Goal: Information Seeking & Learning: Learn about a topic

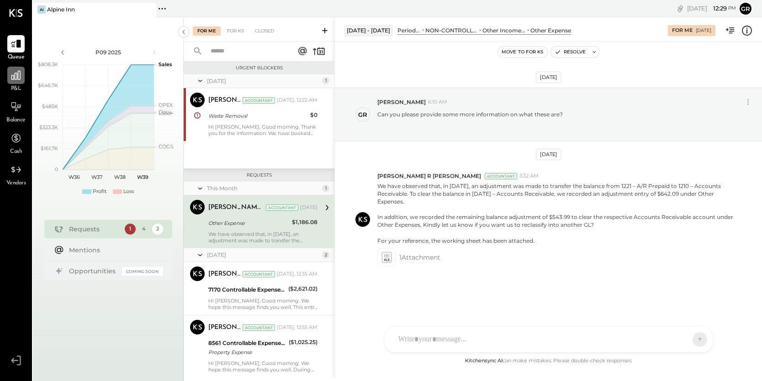
click at [16, 83] on div at bounding box center [15, 75] width 17 height 17
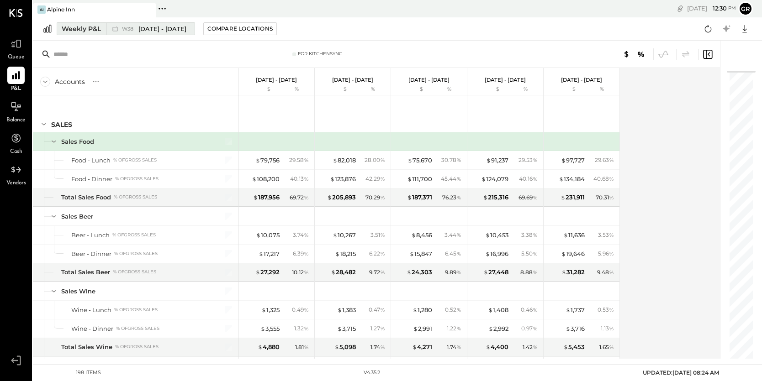
click at [85, 31] on div "Weekly P&L" at bounding box center [81, 28] width 39 height 9
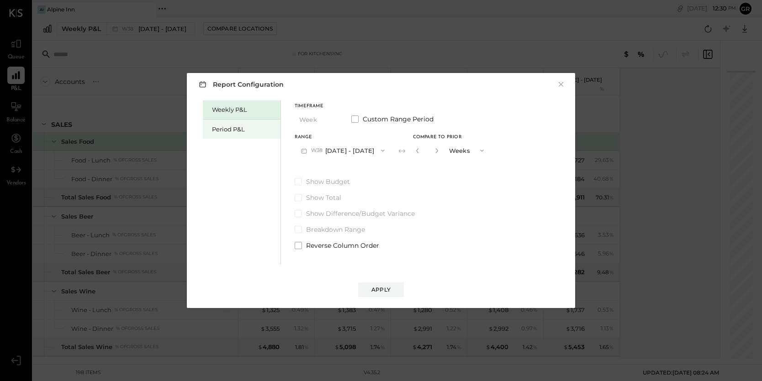
click at [232, 127] on div "Period P&L" at bounding box center [244, 129] width 64 height 9
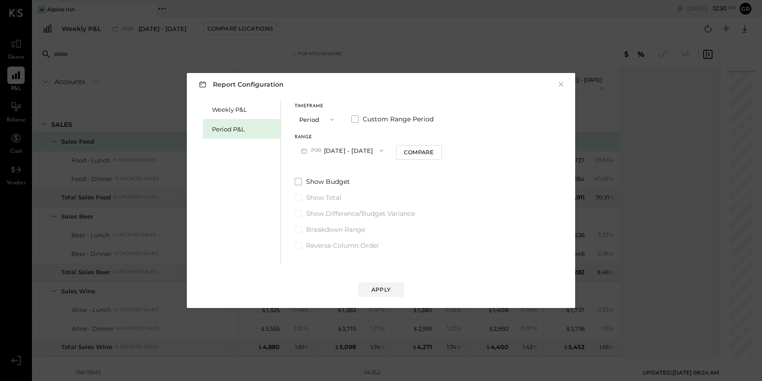
click at [379, 149] on icon "button" at bounding box center [381, 150] width 7 height 7
click at [364, 167] on div "P08 [DATE] - [DATE]" at bounding box center [347, 171] width 104 height 19
click at [412, 158] on button "Compare" at bounding box center [419, 152] width 46 height 15
click at [433, 151] on icon "button" at bounding box center [434, 150] width 5 height 5
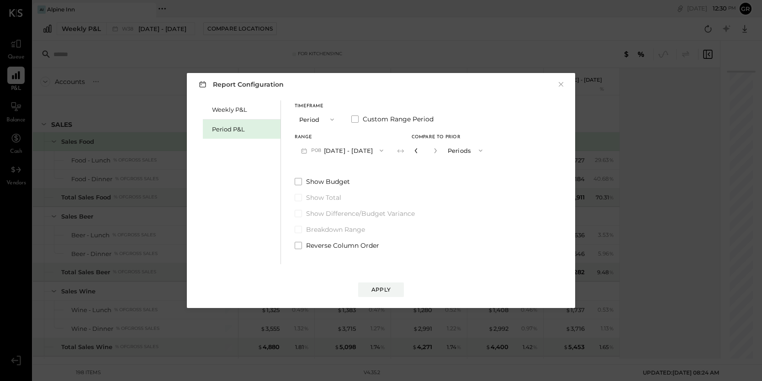
click at [413, 153] on icon "button" at bounding box center [415, 150] width 5 height 5
type input "*"
click at [379, 286] on div "Apply" at bounding box center [380, 290] width 19 height 8
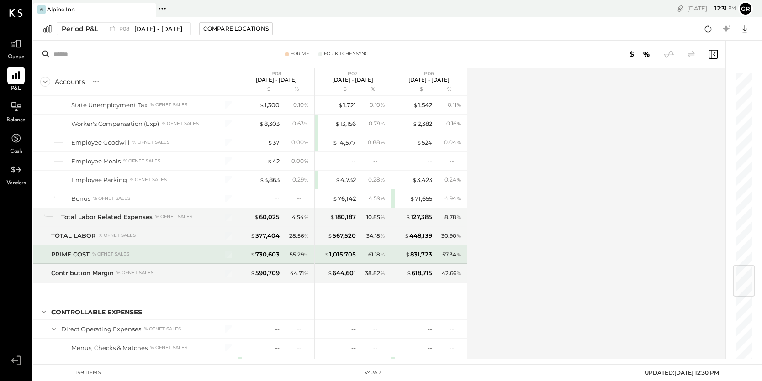
scroll to position [1623, 0]
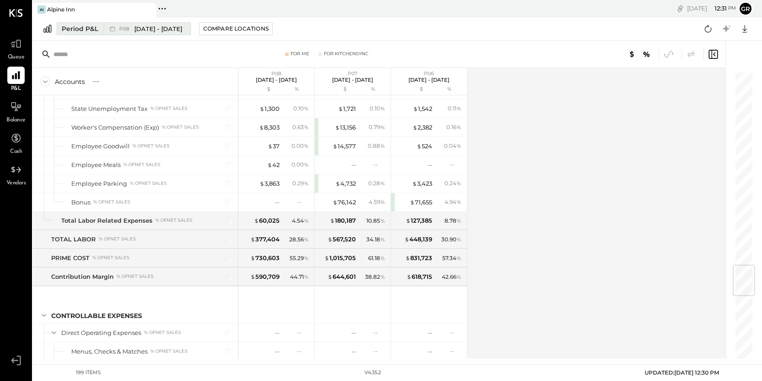
click at [163, 30] on span "[DATE] - [DATE]" at bounding box center [158, 29] width 48 height 9
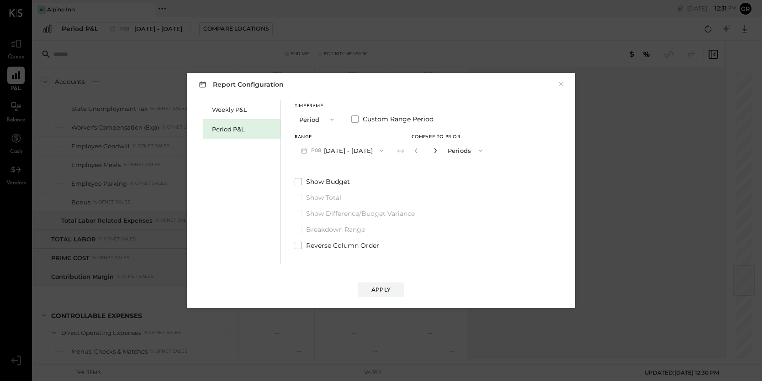
click at [434, 148] on icon "button" at bounding box center [435, 150] width 2 height 5
type input "*"
click at [250, 203] on div "Weekly P&L Period P&L" at bounding box center [242, 182] width 78 height 164
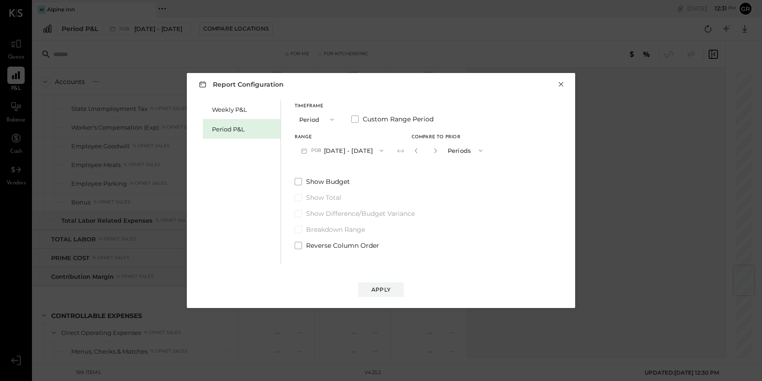
click at [560, 84] on button "×" at bounding box center [561, 84] width 8 height 9
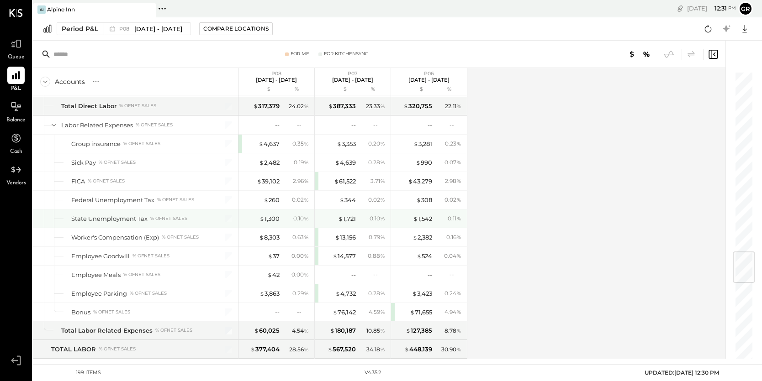
scroll to position [1510, 0]
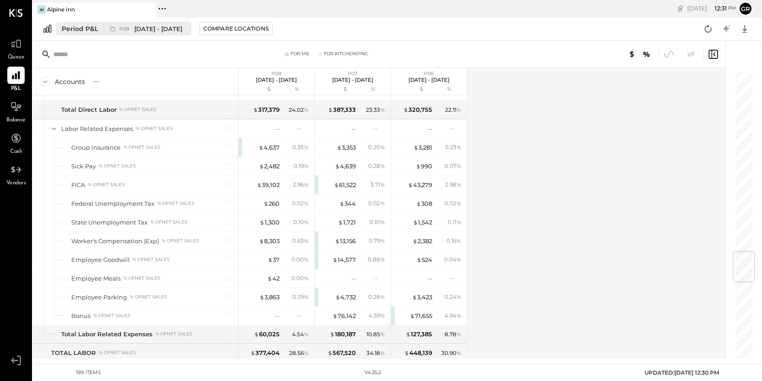
click at [86, 30] on div "Period P&L" at bounding box center [80, 28] width 37 height 9
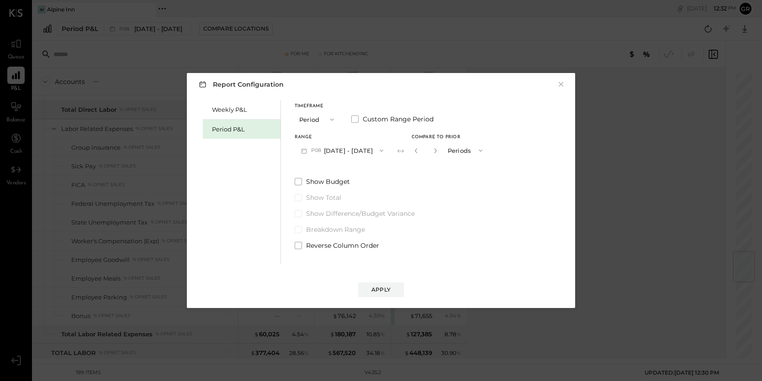
click at [330, 119] on icon "button" at bounding box center [331, 119] width 7 height 7
click at [310, 169] on span "Year" at bounding box center [308, 168] width 12 height 6
click at [435, 153] on div "Compare" at bounding box center [420, 152] width 30 height 8
click at [438, 151] on icon "button" at bounding box center [437, 150] width 2 height 5
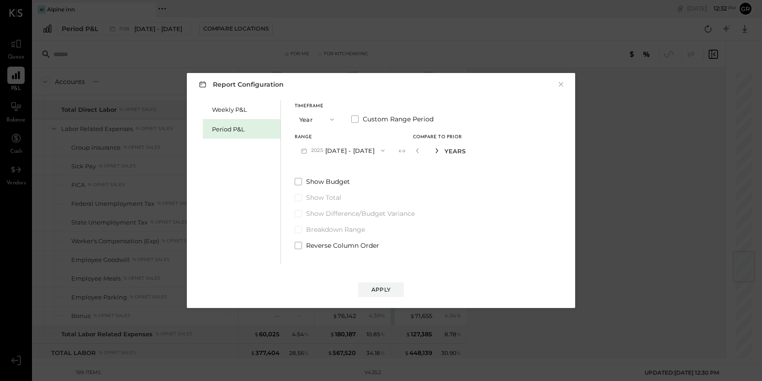
click at [438, 151] on icon "button" at bounding box center [437, 150] width 2 height 5
type input "*"
click at [389, 286] on div "Apply" at bounding box center [380, 290] width 19 height 8
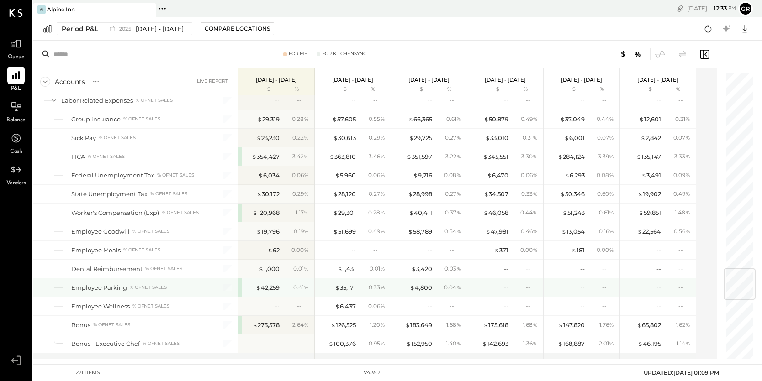
scroll to position [1657, 0]
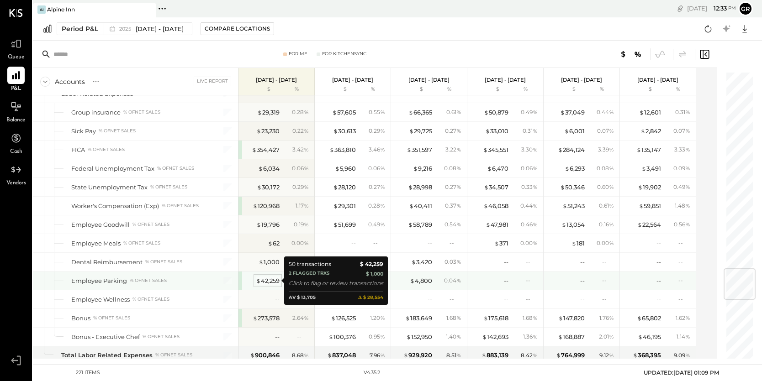
click at [268, 280] on div "$ 42,259" at bounding box center [268, 281] width 24 height 9
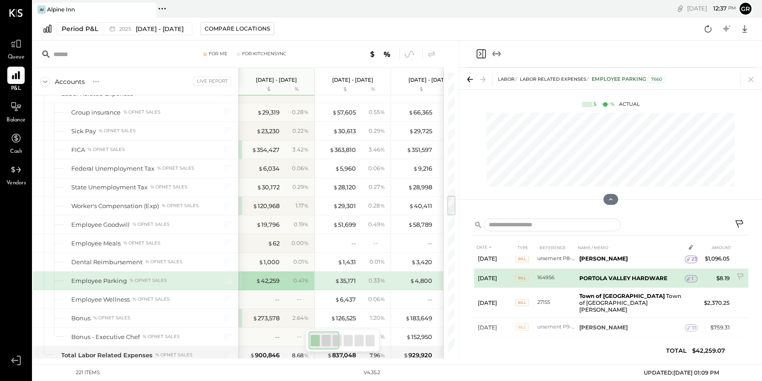
scroll to position [1020, 0]
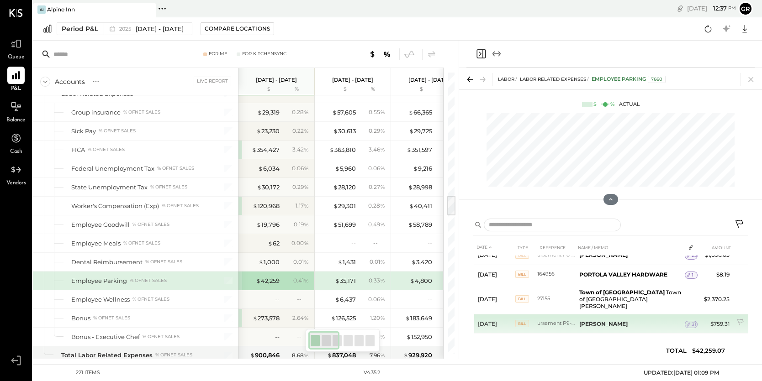
click at [721, 314] on td "$759.31" at bounding box center [715, 323] width 36 height 19
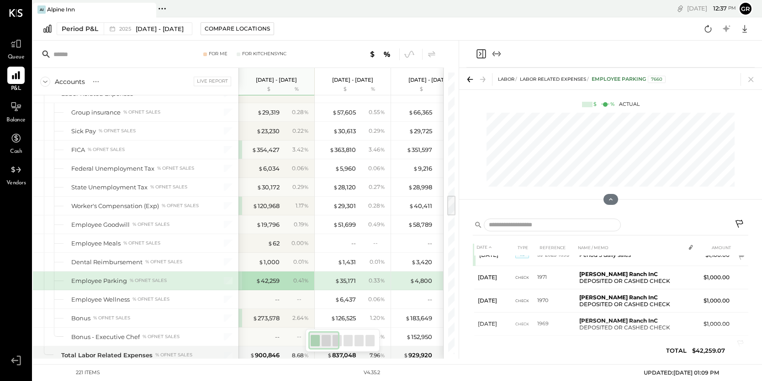
scroll to position [507, 0]
